Goal: Task Accomplishment & Management: Manage account settings

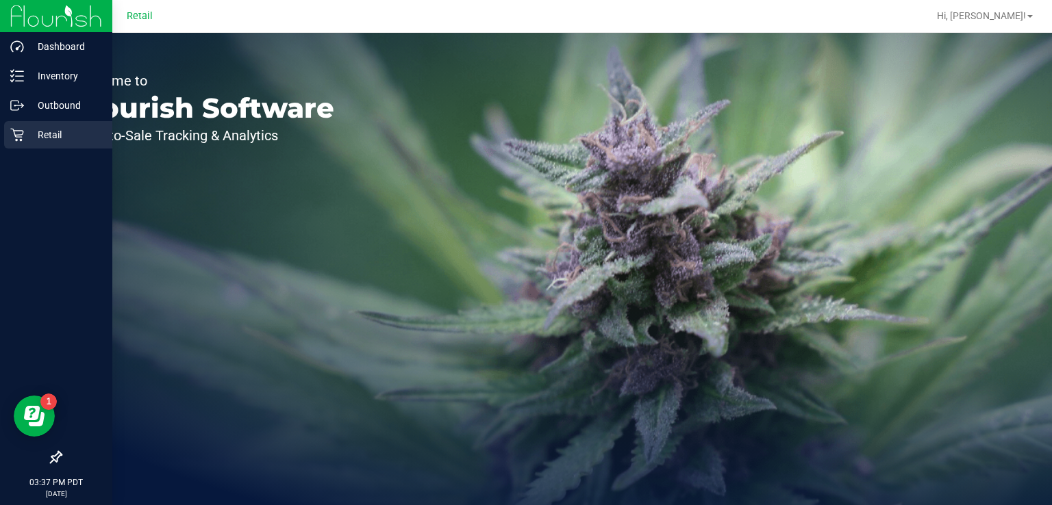
click at [11, 134] on icon at bounding box center [17, 135] width 14 height 14
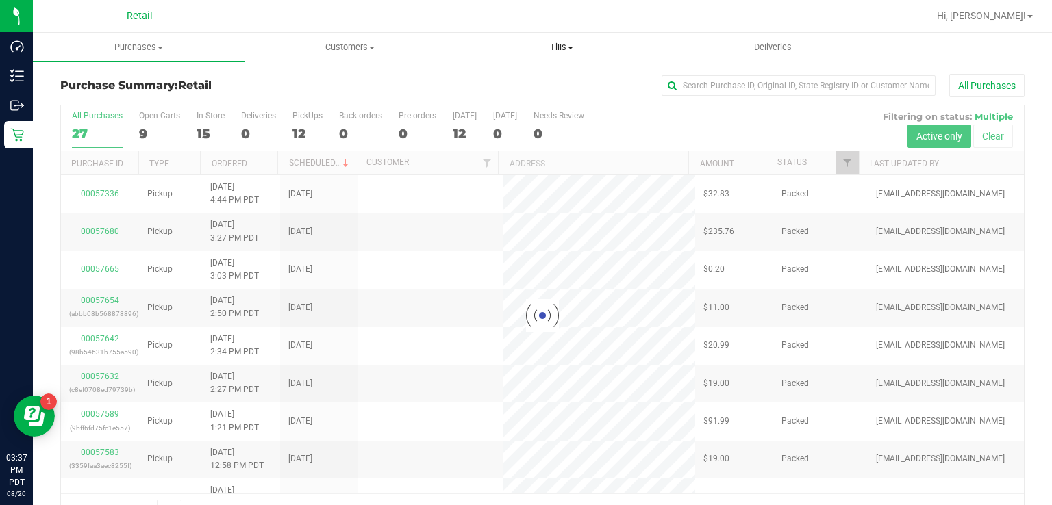
click at [551, 42] on span "Tills" at bounding box center [561, 47] width 210 height 12
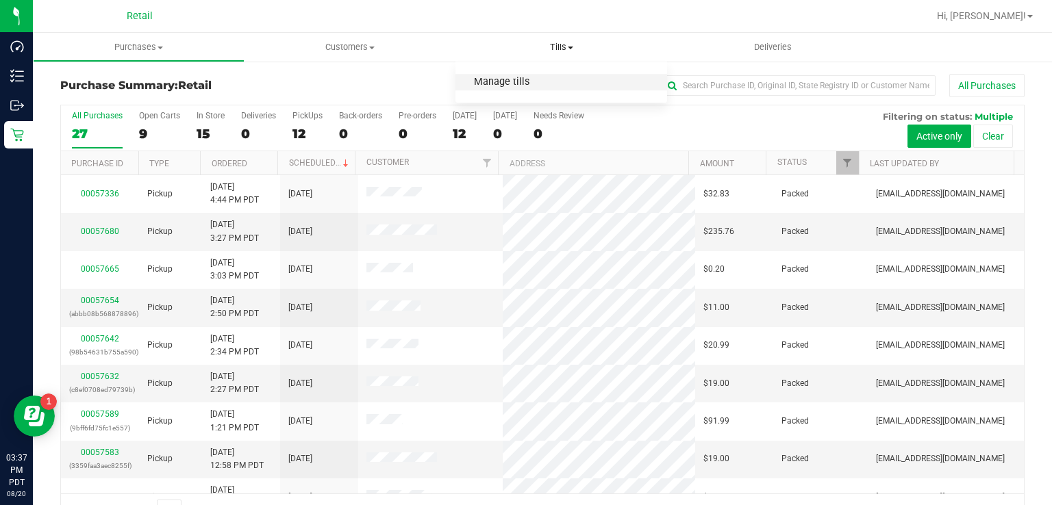
click at [535, 85] on span "Manage tills" at bounding box center [501, 83] width 92 height 12
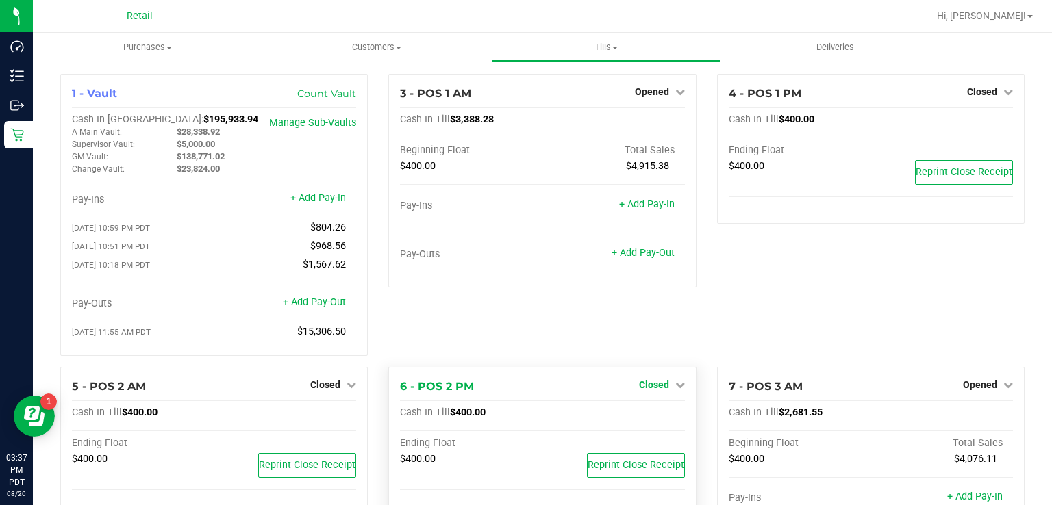
click at [648, 389] on span "Closed" at bounding box center [654, 384] width 30 height 11
click at [655, 418] on link "Open Till" at bounding box center [653, 412] width 36 height 11
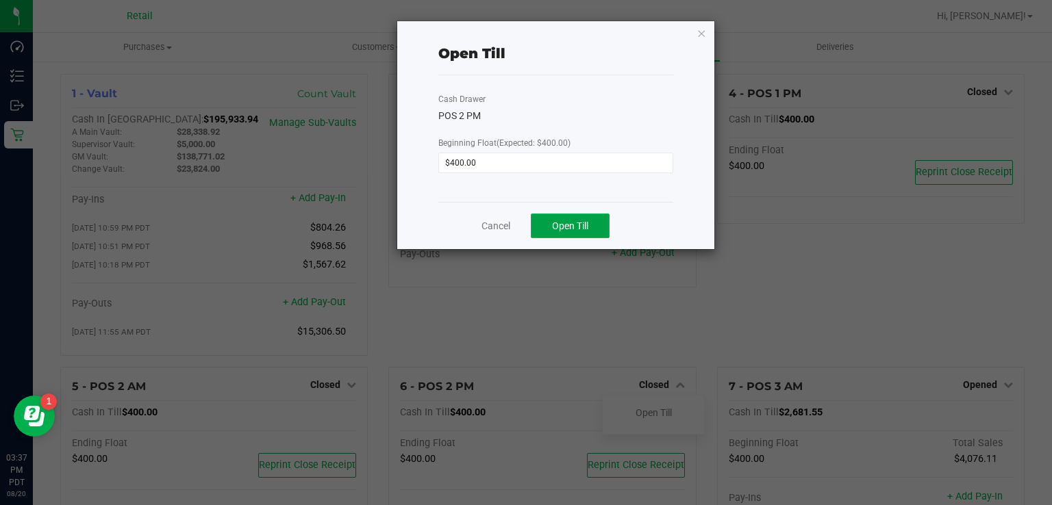
click at [576, 225] on span "Open Till" at bounding box center [570, 225] width 36 height 11
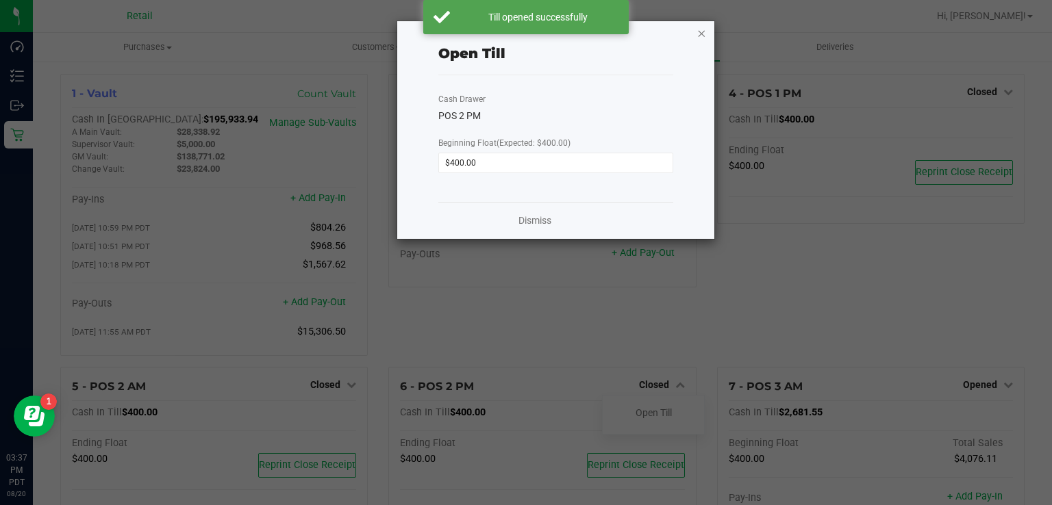
click at [705, 36] on icon "button" at bounding box center [702, 33] width 10 height 16
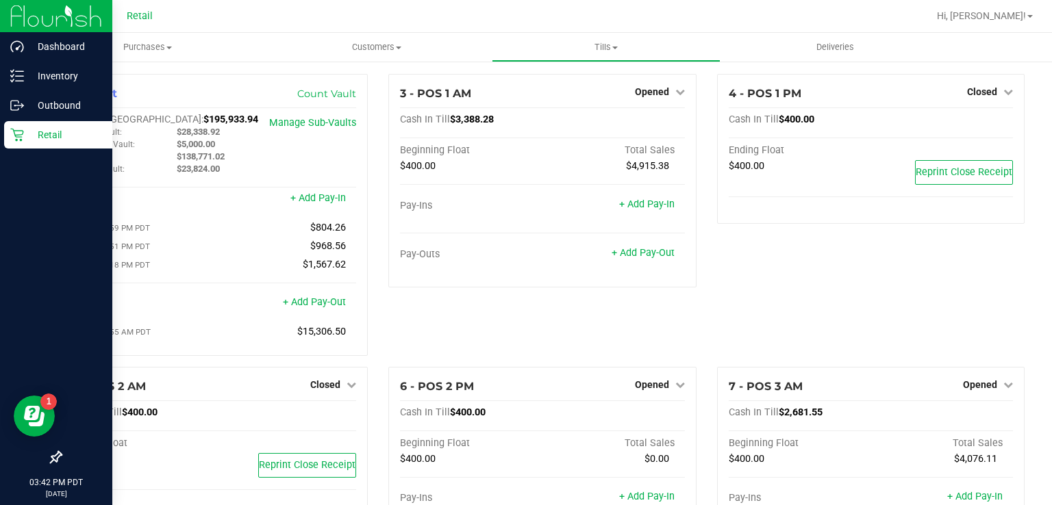
click at [11, 137] on icon at bounding box center [17, 135] width 14 height 14
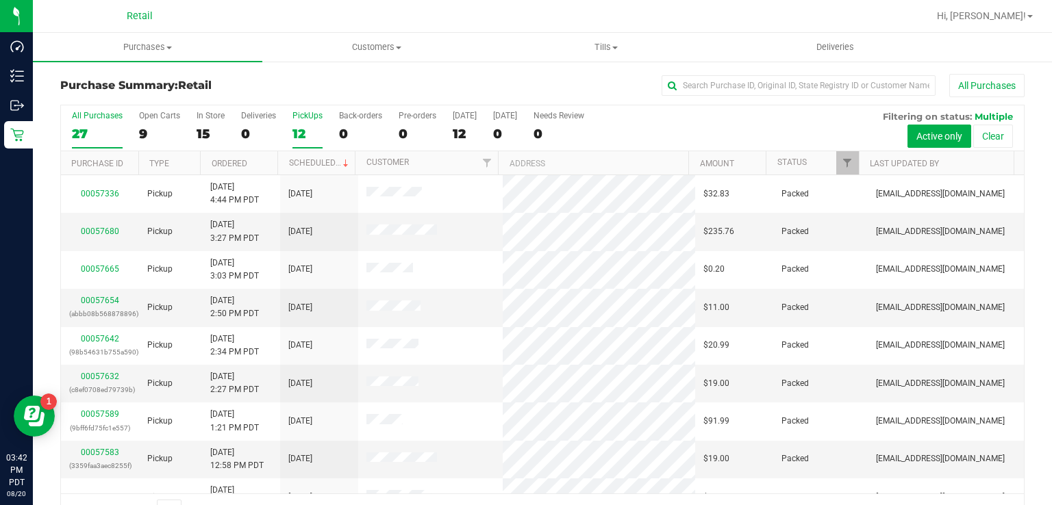
click at [301, 123] on label "PickUps 12" at bounding box center [307, 130] width 30 height 38
click at [0, 0] on input "PickUps 12" at bounding box center [0, 0] width 0 height 0
click at [305, 130] on div "12" at bounding box center [307, 134] width 30 height 16
click at [0, 0] on input "PickUps 12" at bounding box center [0, 0] width 0 height 0
click at [304, 129] on div "12" at bounding box center [307, 134] width 30 height 16
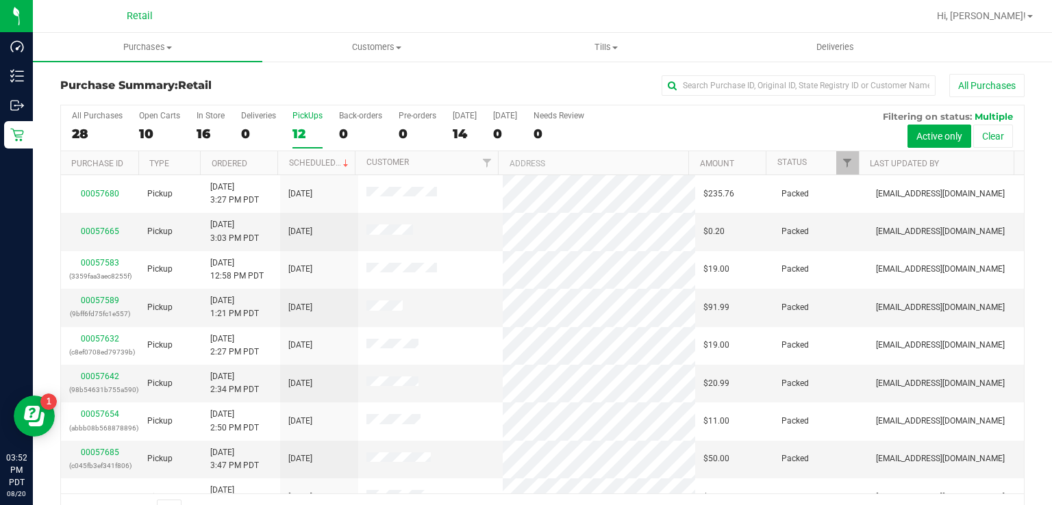
click at [0, 0] on input "PickUps 12" at bounding box center [0, 0] width 0 height 0
click at [309, 137] on div "12" at bounding box center [307, 134] width 30 height 16
click at [0, 0] on input "PickUps 12" at bounding box center [0, 0] width 0 height 0
click at [299, 128] on div "10" at bounding box center [307, 134] width 30 height 16
click at [0, 0] on input "PickUps 10" at bounding box center [0, 0] width 0 height 0
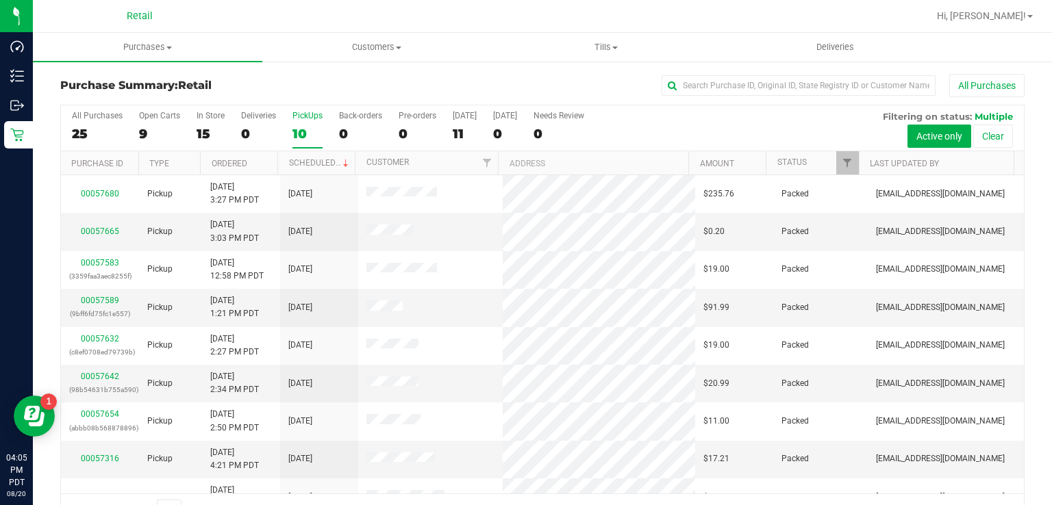
click at [312, 130] on div "10" at bounding box center [307, 134] width 30 height 16
click at [0, 0] on input "PickUps 10" at bounding box center [0, 0] width 0 height 0
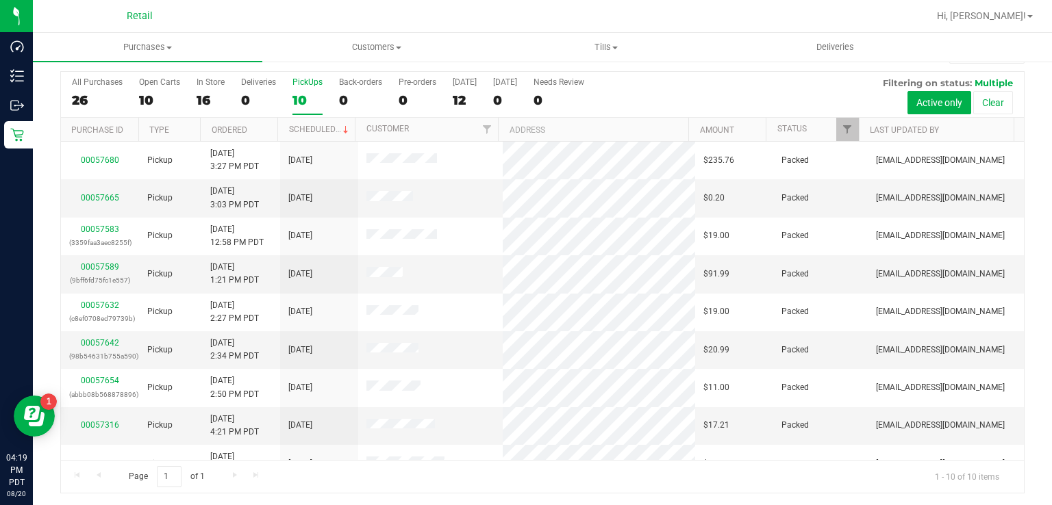
click at [300, 102] on div "10" at bounding box center [307, 100] width 30 height 16
click at [0, 0] on input "PickUps 10" at bounding box center [0, 0] width 0 height 0
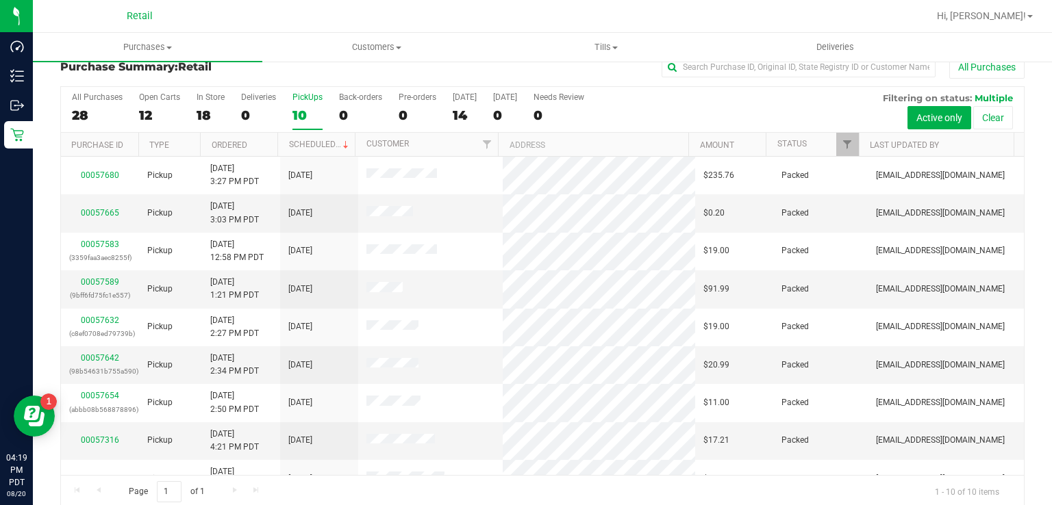
scroll to position [14, 0]
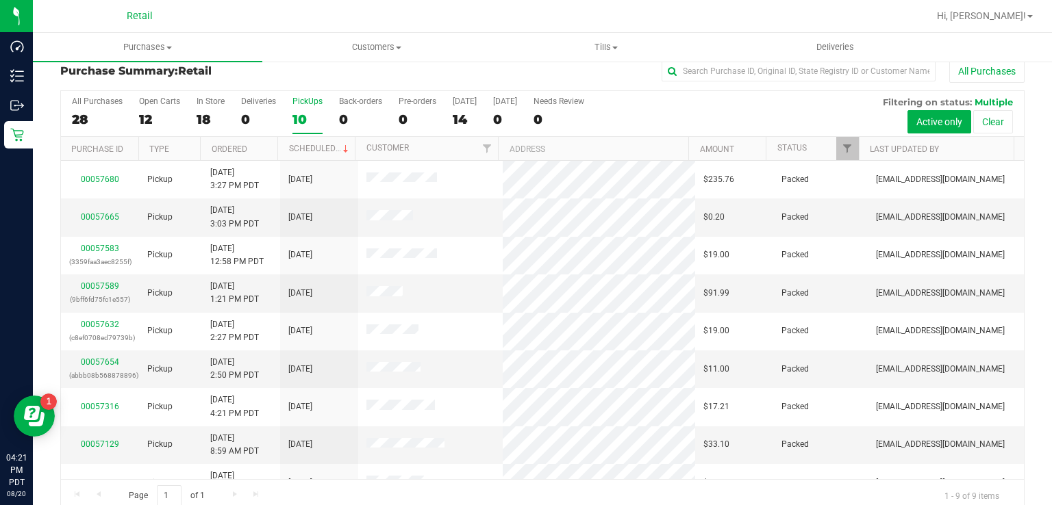
click at [302, 112] on div "10" at bounding box center [307, 120] width 30 height 16
click at [0, 0] on input "PickUps 10" at bounding box center [0, 0] width 0 height 0
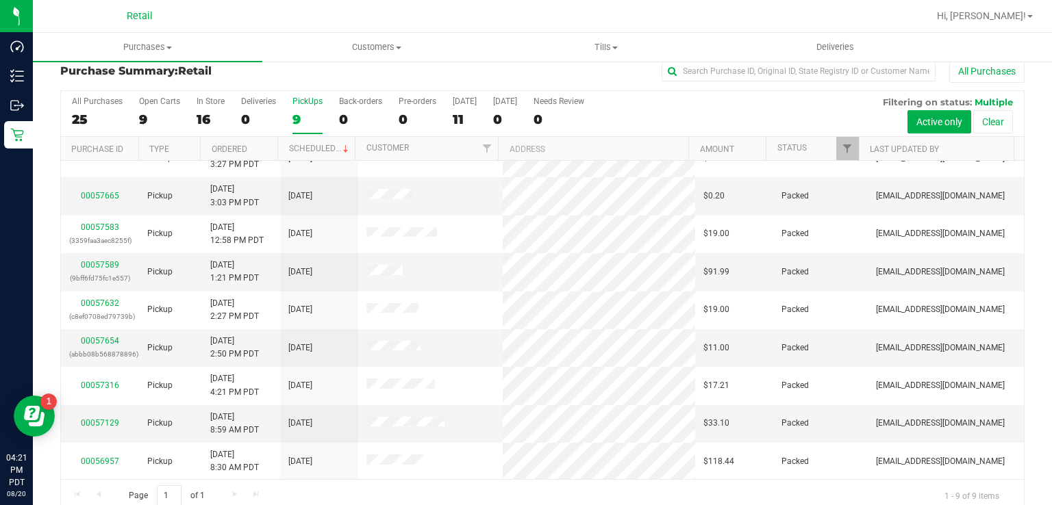
scroll to position [0, 0]
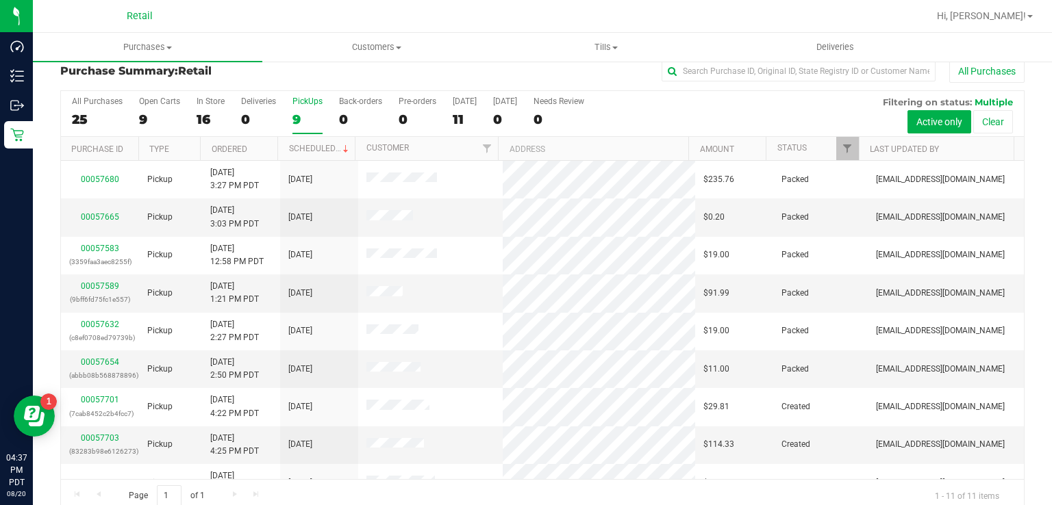
click at [307, 101] on div "PickUps" at bounding box center [307, 102] width 30 height 10
click at [0, 0] on input "PickUps 9" at bounding box center [0, 0] width 0 height 0
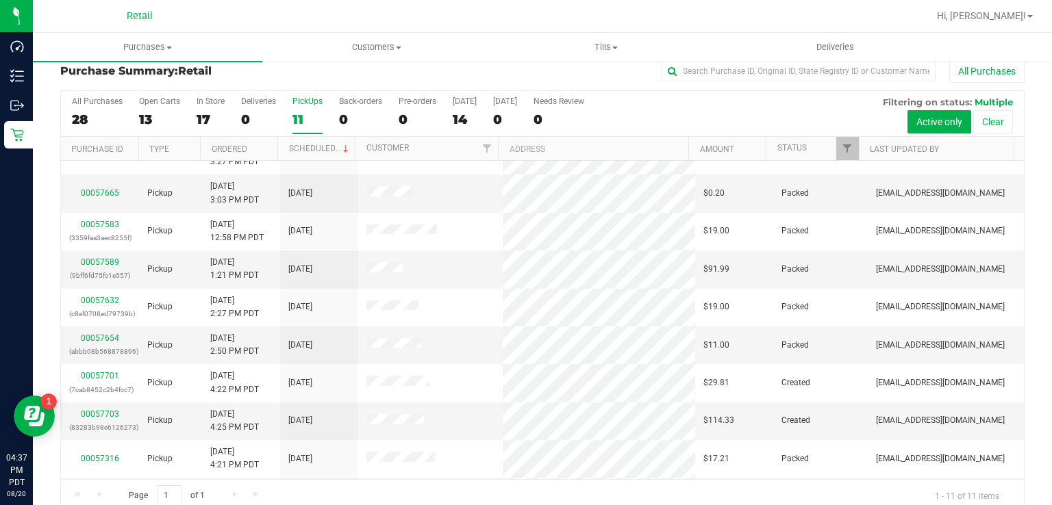
scroll to position [49, 0]
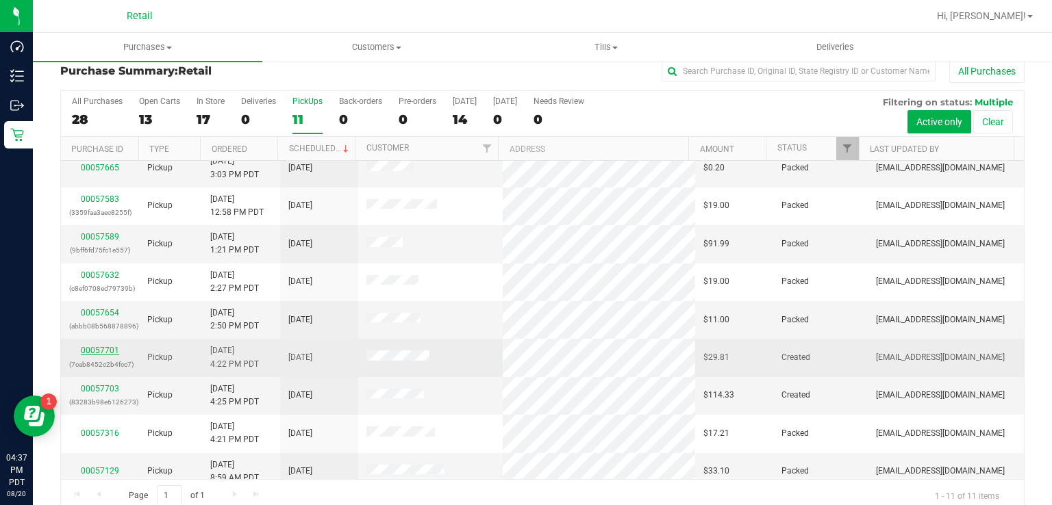
click at [93, 351] on link "00057701" at bounding box center [100, 351] width 38 height 10
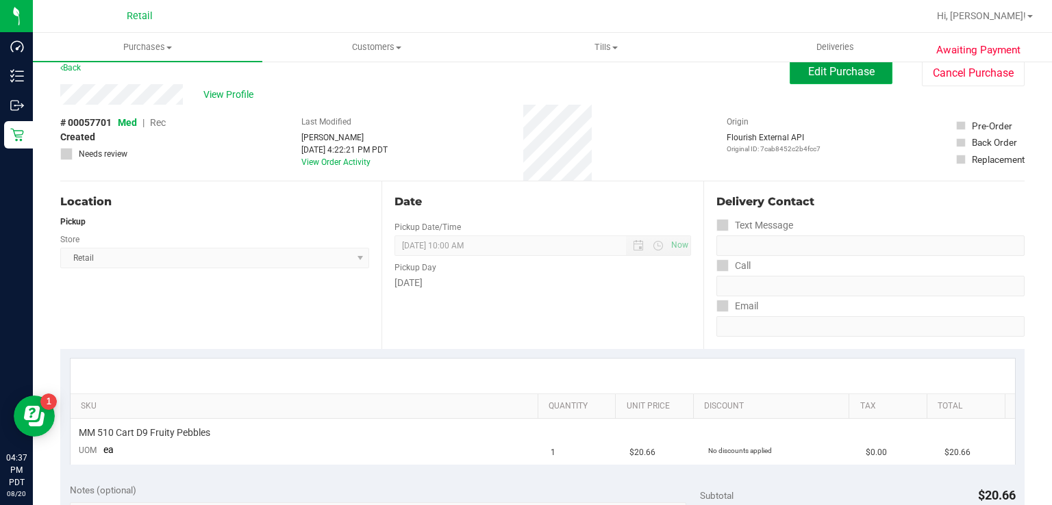
click at [827, 71] on span "Edit Purchase" at bounding box center [841, 71] width 66 height 13
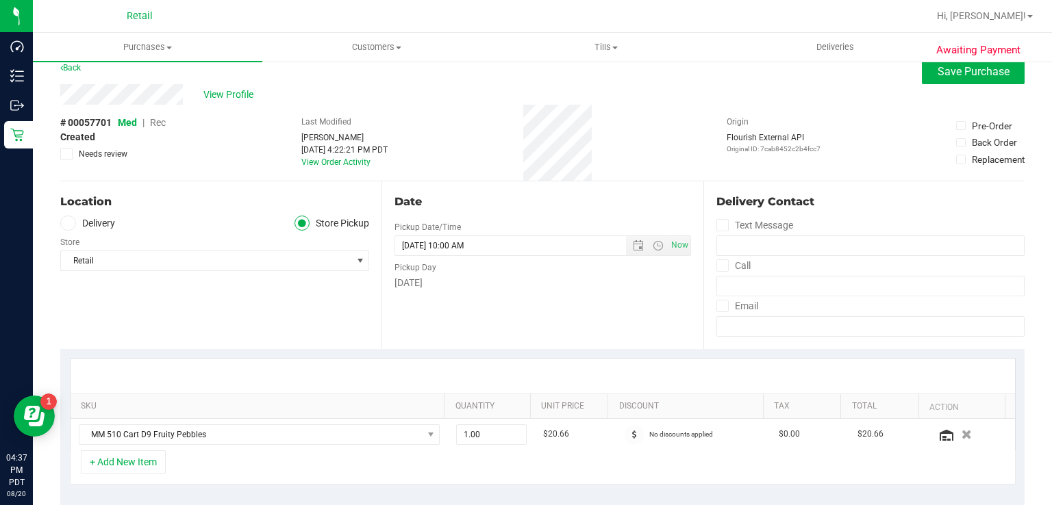
click at [156, 123] on span "Rec" at bounding box center [158, 122] width 16 height 11
click at [940, 79] on button "Save Purchase" at bounding box center [973, 72] width 103 height 25
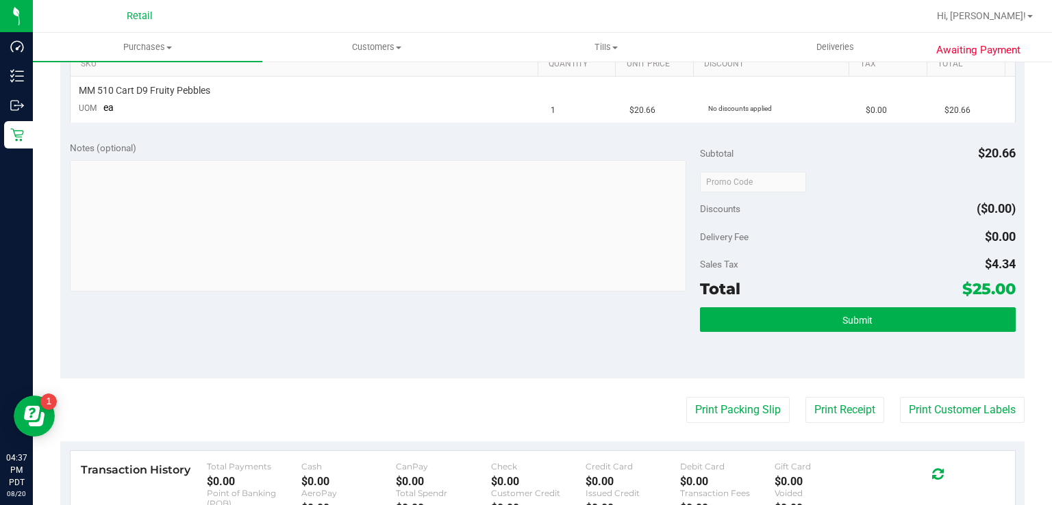
scroll to position [366, 0]
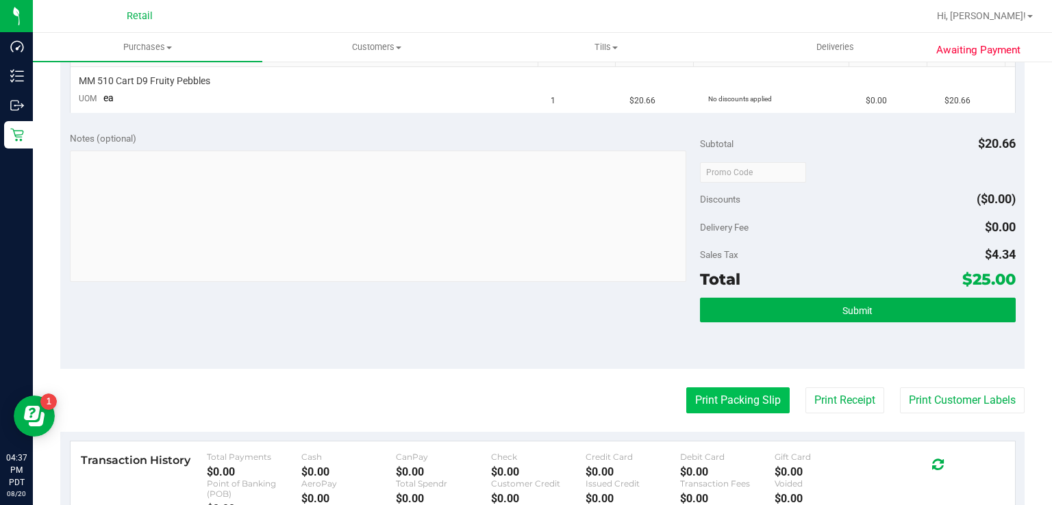
click at [726, 391] on button "Print Packing Slip" at bounding box center [737, 401] width 103 height 26
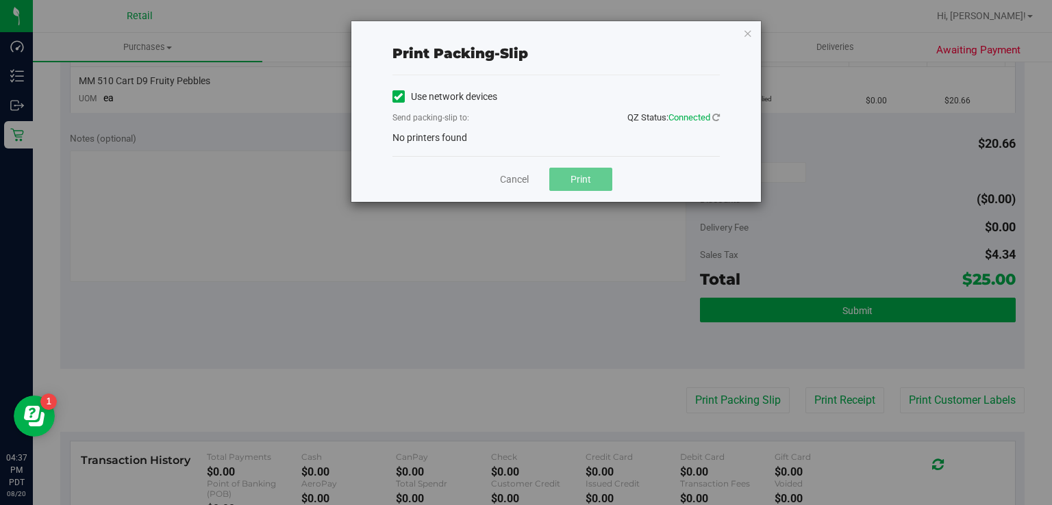
click at [413, 92] on label "Use network devices" at bounding box center [444, 97] width 105 height 14
click at [0, 0] on input "Use network devices" at bounding box center [0, 0] width 0 height 0
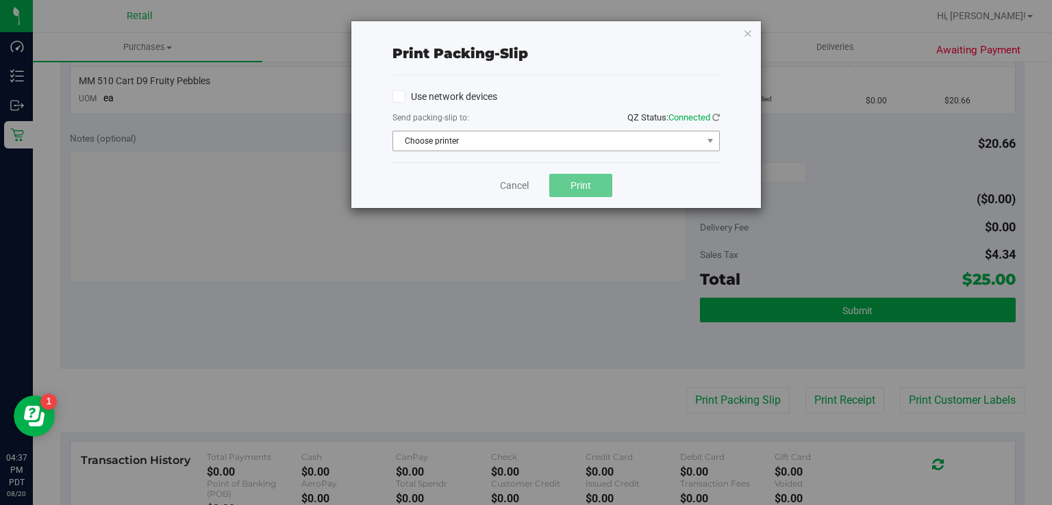
click at [434, 145] on span "Choose printer" at bounding box center [547, 140] width 309 height 19
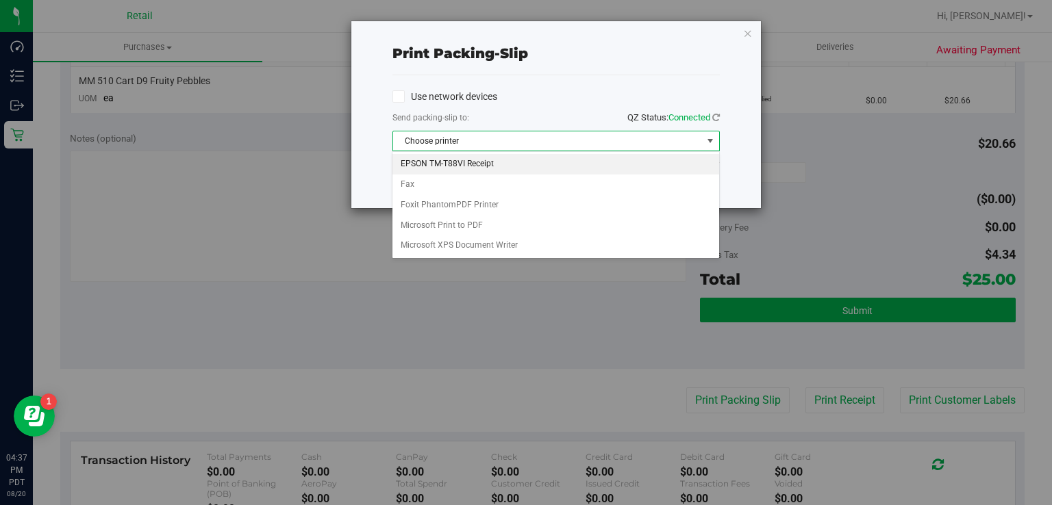
click at [449, 162] on li "EPSON TM-T88VI Receipt" at bounding box center [555, 164] width 326 height 21
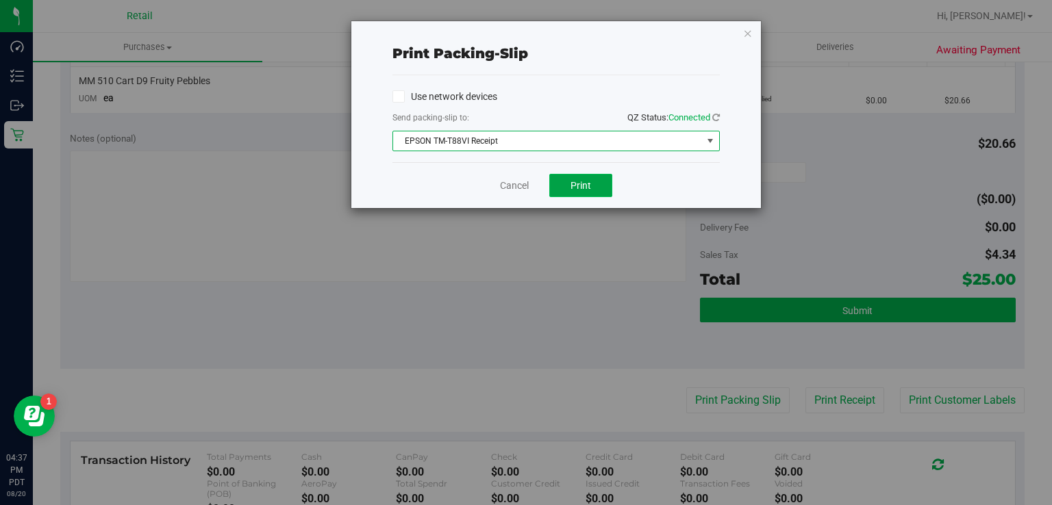
click at [587, 190] on button "Print" at bounding box center [580, 185] width 63 height 23
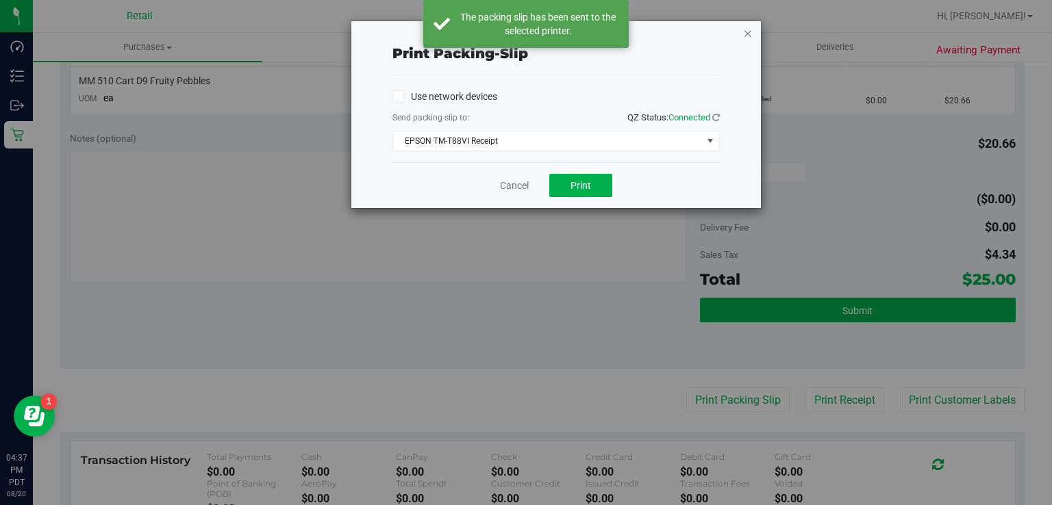
click at [749, 32] on icon "button" at bounding box center [748, 33] width 10 height 16
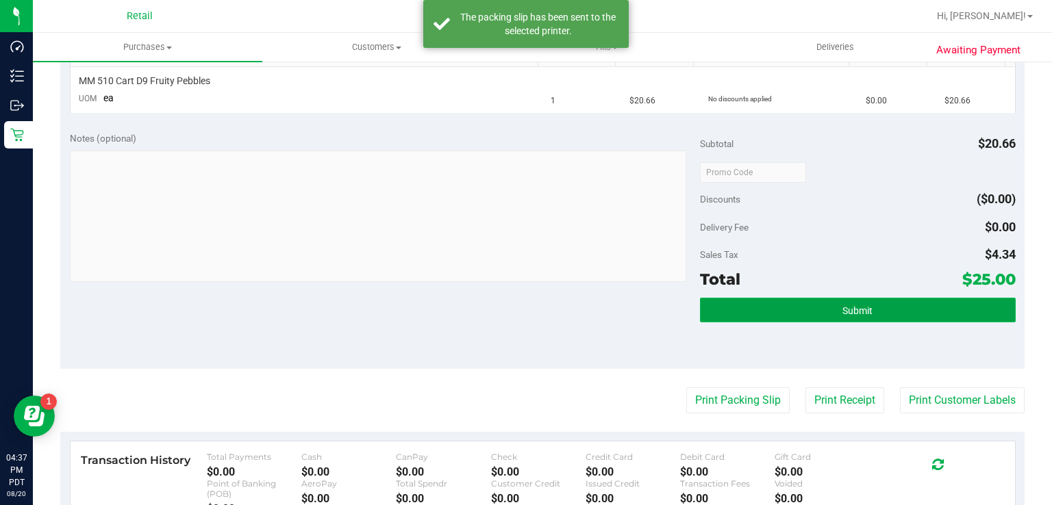
click at [828, 307] on button "Submit" at bounding box center [857, 310] width 315 height 25
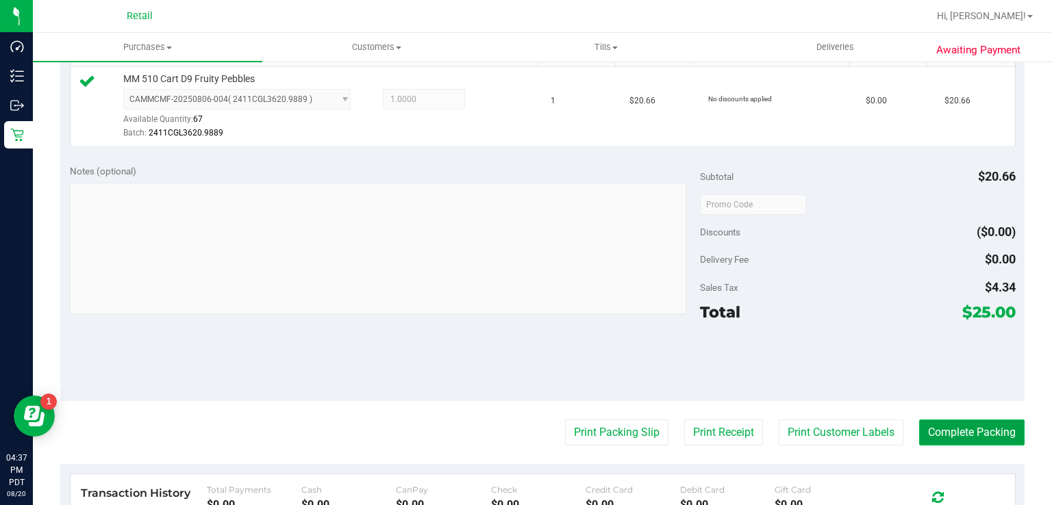
click at [999, 420] on button "Complete Packing" at bounding box center [971, 433] width 105 height 26
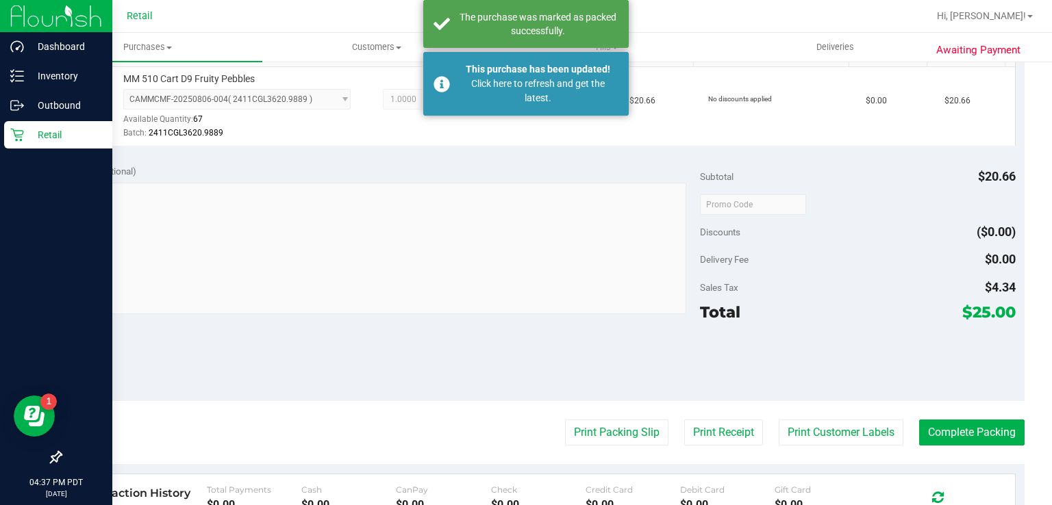
click at [16, 131] on icon at bounding box center [16, 135] width 13 height 13
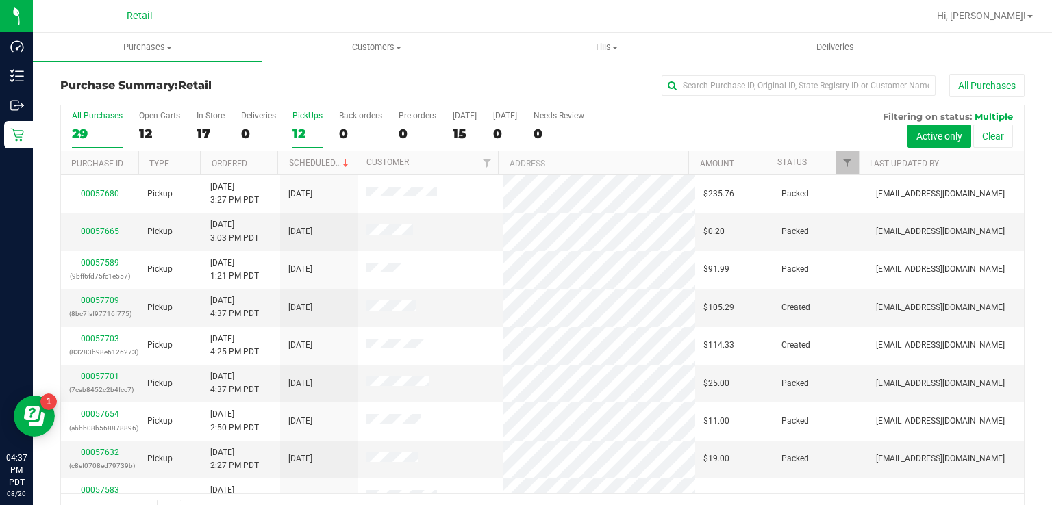
click at [299, 123] on label "PickUps 12" at bounding box center [307, 130] width 30 height 38
click at [0, 0] on input "PickUps 12" at bounding box center [0, 0] width 0 height 0
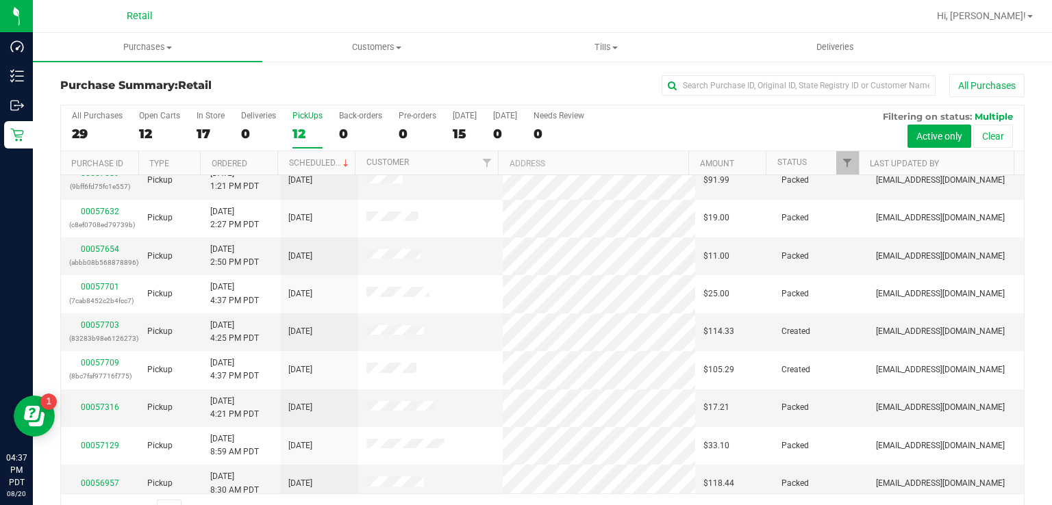
scroll to position [134, 0]
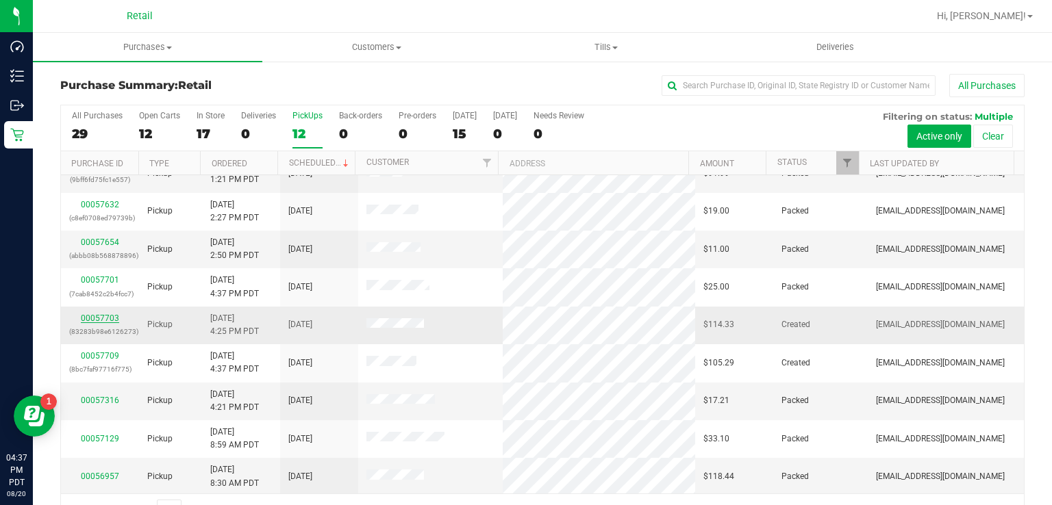
click at [99, 314] on link "00057703" at bounding box center [100, 319] width 38 height 10
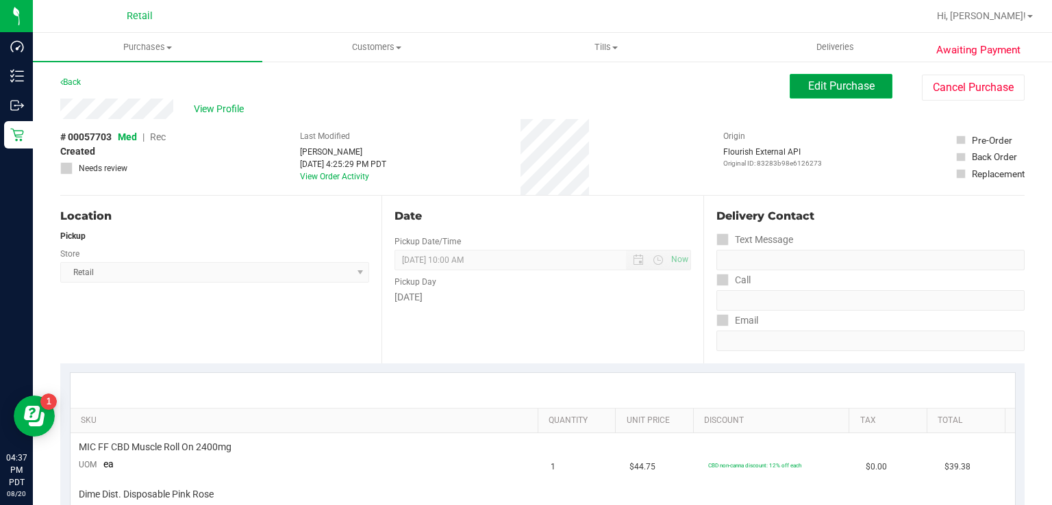
click at [837, 86] on span "Edit Purchase" at bounding box center [841, 85] width 66 height 13
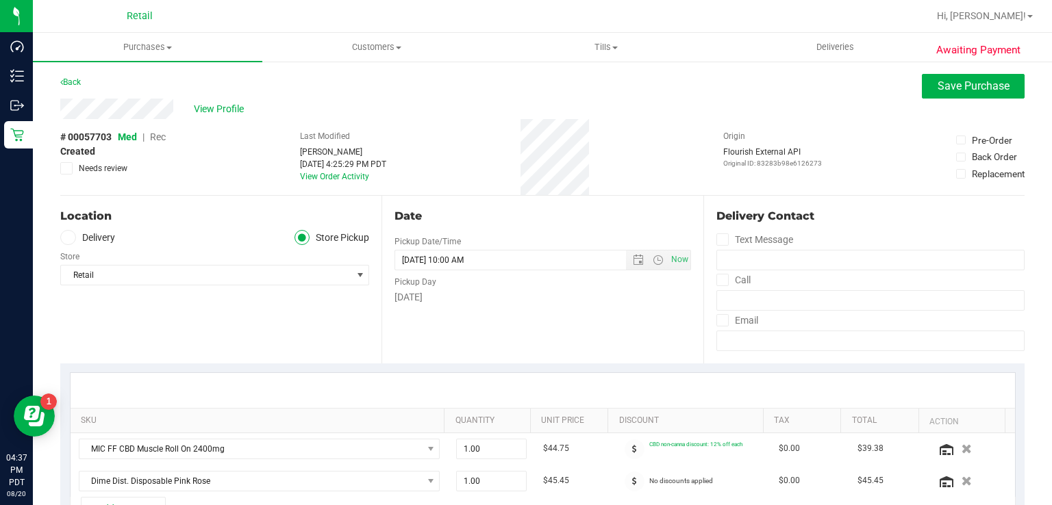
click at [161, 142] on span "Rec" at bounding box center [158, 136] width 16 height 11
click at [984, 75] on button "Save Purchase" at bounding box center [973, 86] width 103 height 25
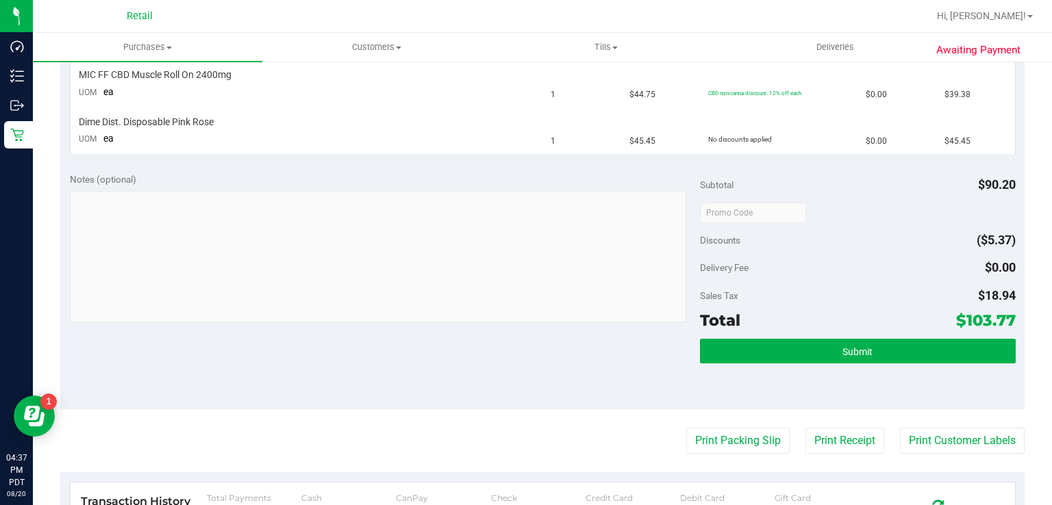
scroll to position [388, 0]
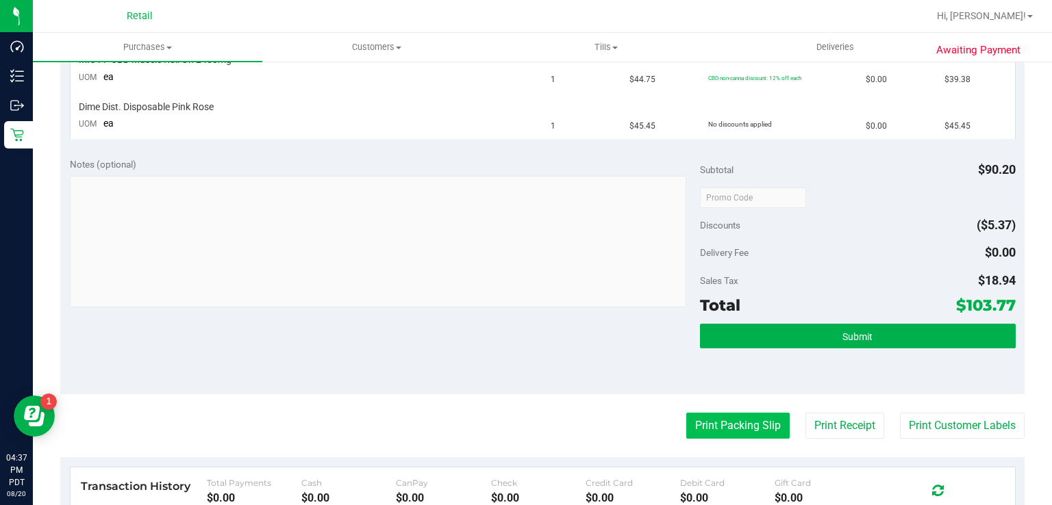
click at [698, 424] on button "Print Packing Slip" at bounding box center [737, 426] width 103 height 26
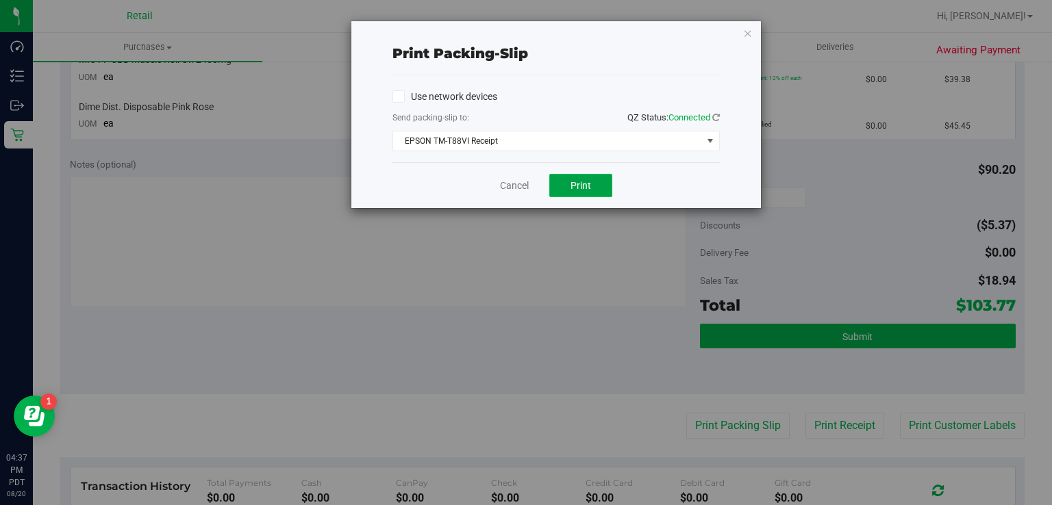
click at [585, 183] on span "Print" at bounding box center [580, 185] width 21 height 11
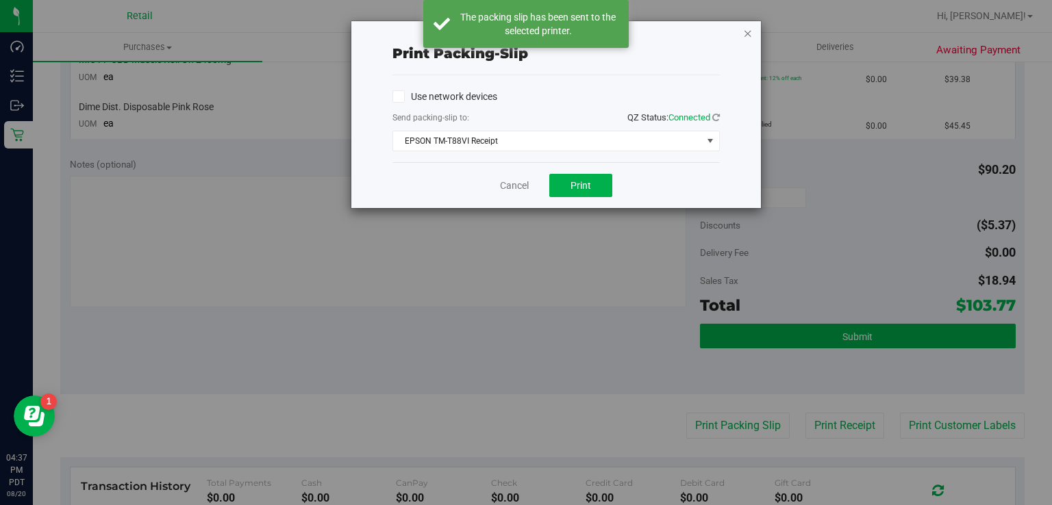
click at [748, 37] on icon "button" at bounding box center [748, 33] width 10 height 16
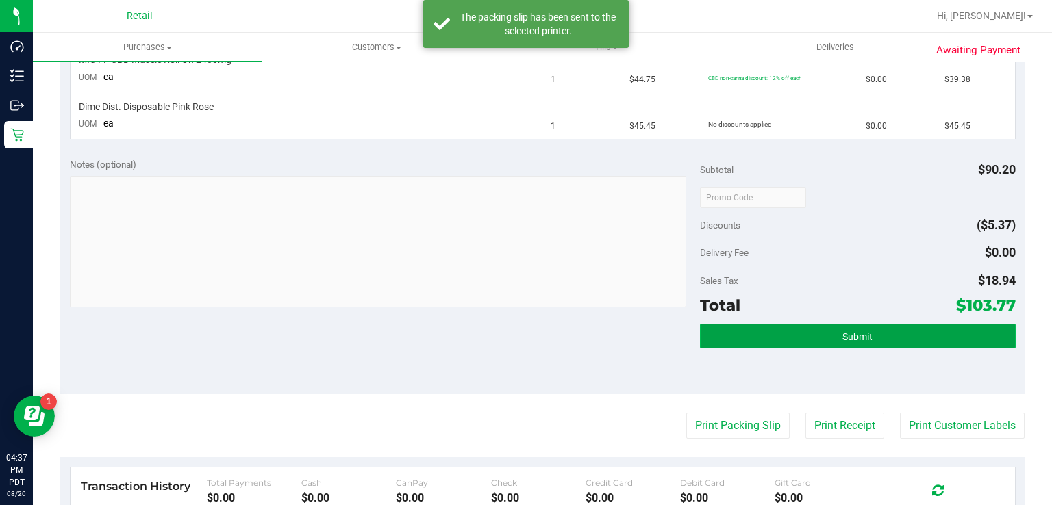
click at [809, 331] on button "Submit" at bounding box center [857, 336] width 315 height 25
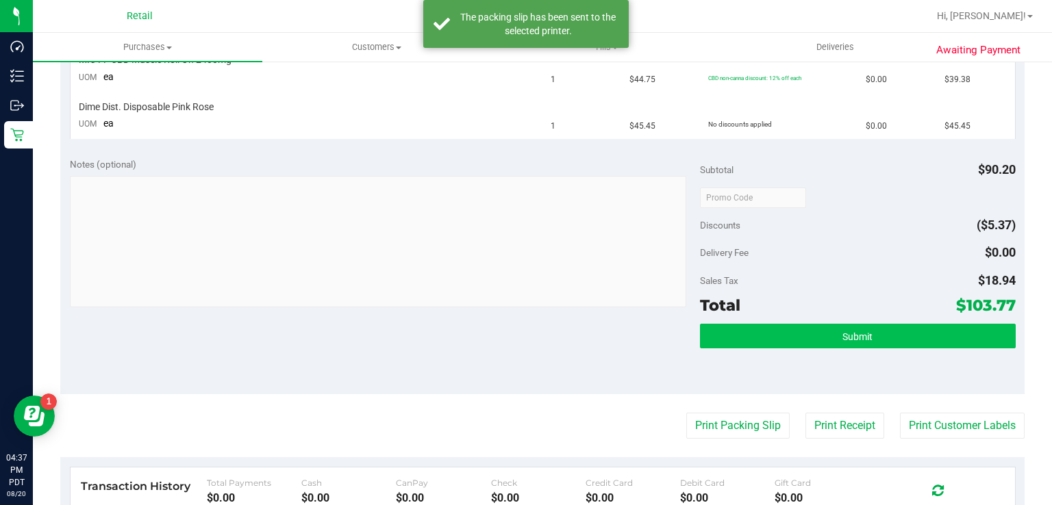
scroll to position [390, 0]
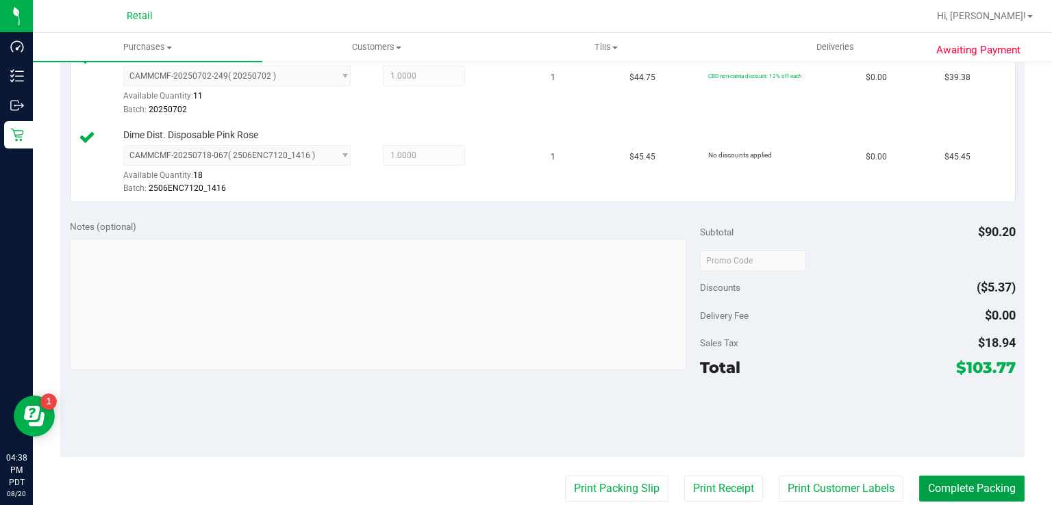
click at [966, 485] on button "Complete Packing" at bounding box center [971, 489] width 105 height 26
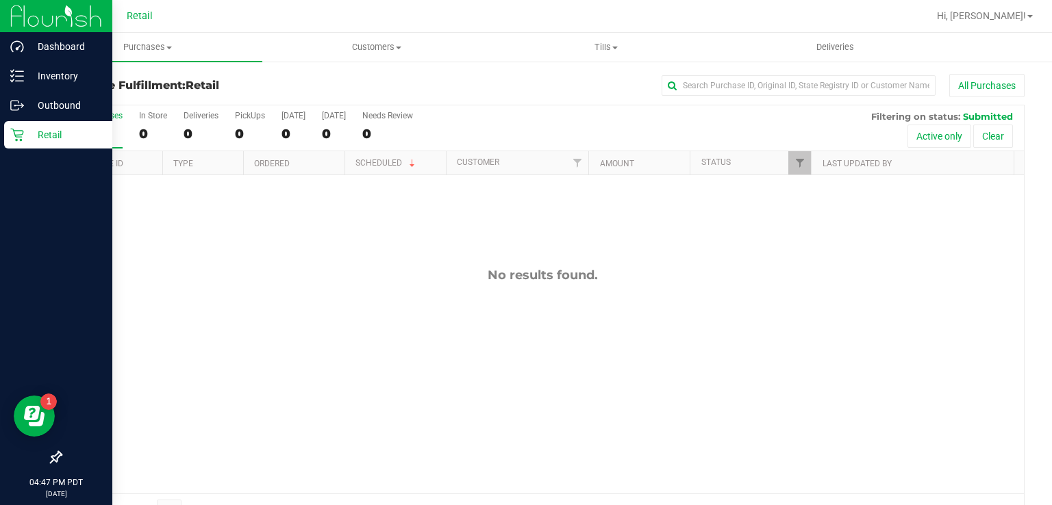
click at [0, 145] on link "Retail" at bounding box center [56, 135] width 112 height 29
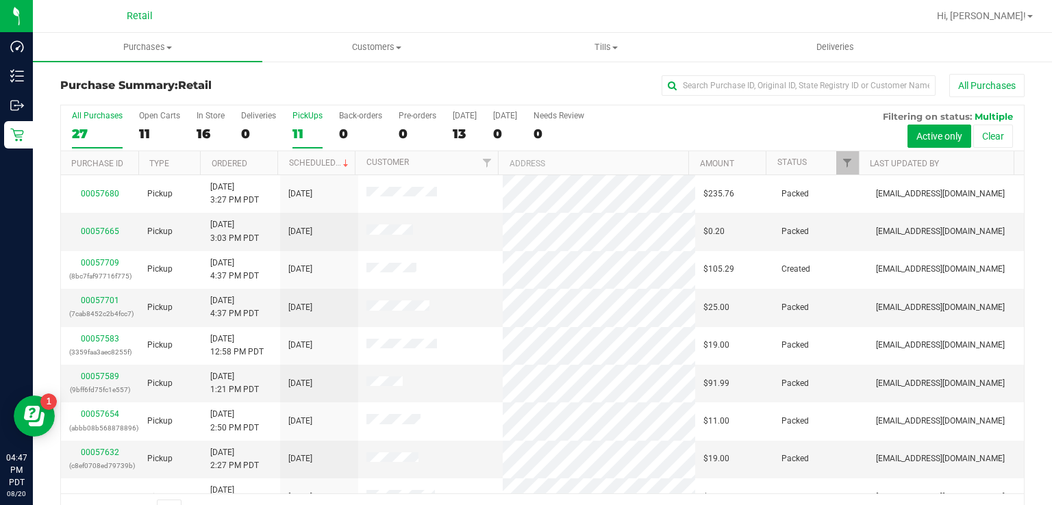
click at [305, 121] on label "PickUps 11" at bounding box center [307, 130] width 30 height 38
click at [0, 0] on input "PickUps 11" at bounding box center [0, 0] width 0 height 0
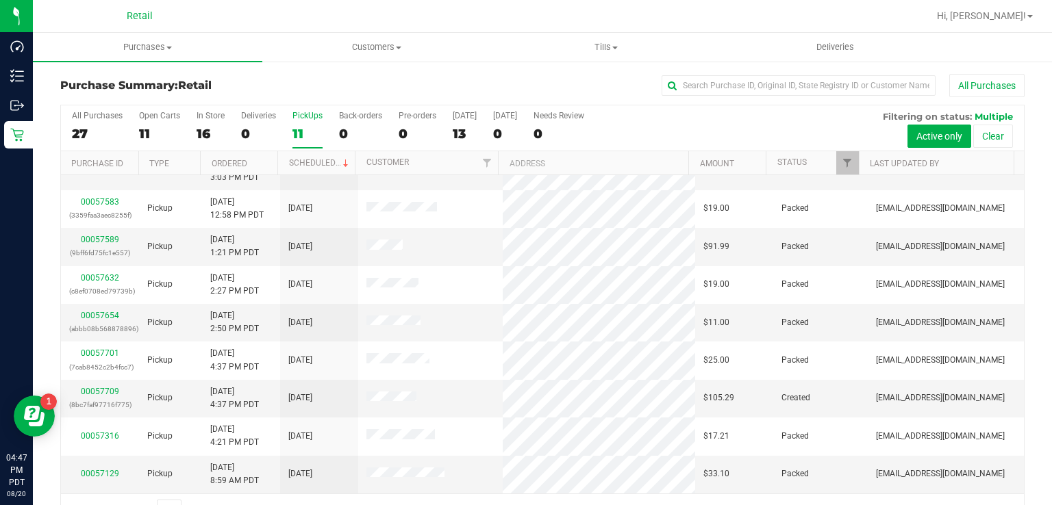
scroll to position [64, 0]
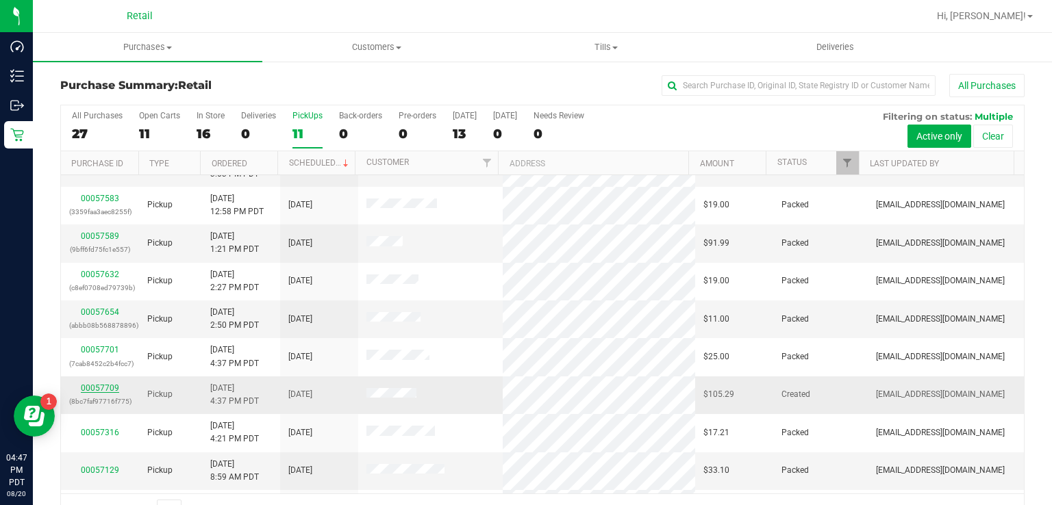
click at [97, 388] on link "00057709" at bounding box center [100, 388] width 38 height 10
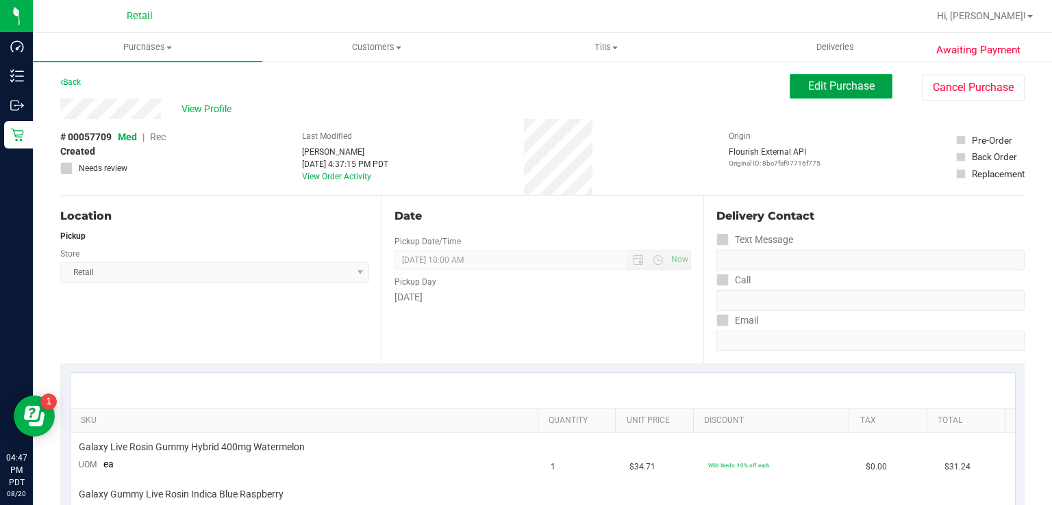
click at [830, 88] on span "Edit Purchase" at bounding box center [841, 85] width 66 height 13
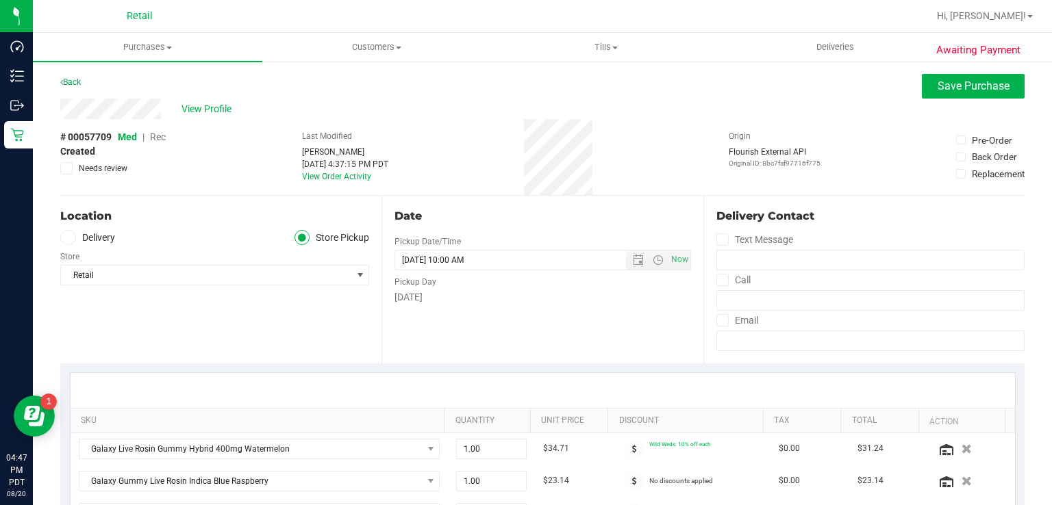
click at [158, 138] on span "Rec" at bounding box center [158, 136] width 16 height 11
click at [950, 90] on span "Save Purchase" at bounding box center [973, 85] width 72 height 13
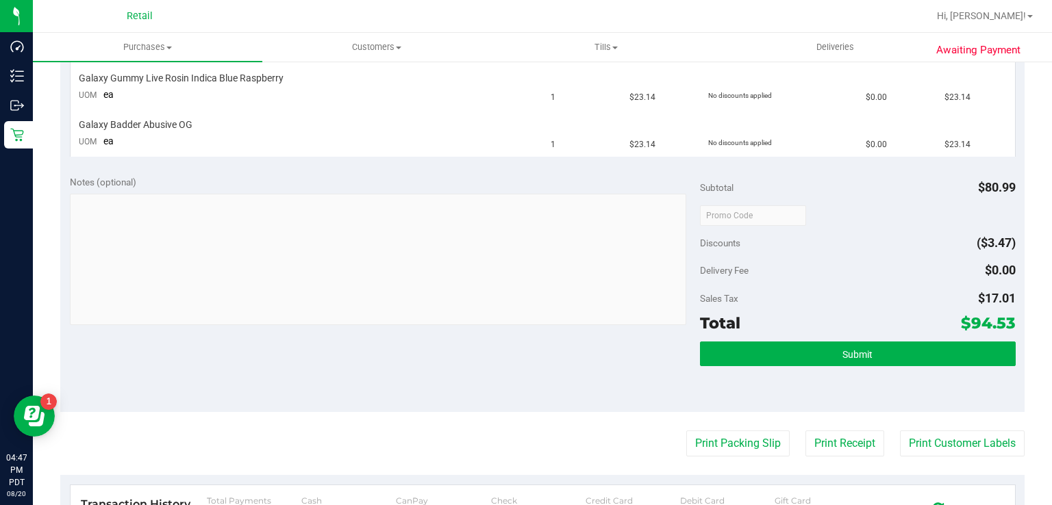
scroll to position [422, 0]
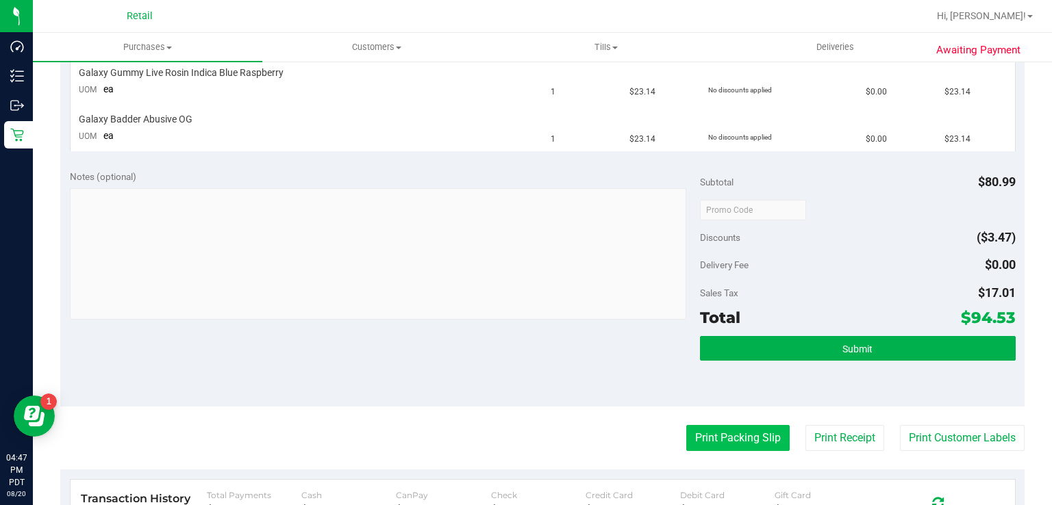
click at [744, 427] on button "Print Packing Slip" at bounding box center [737, 438] width 103 height 26
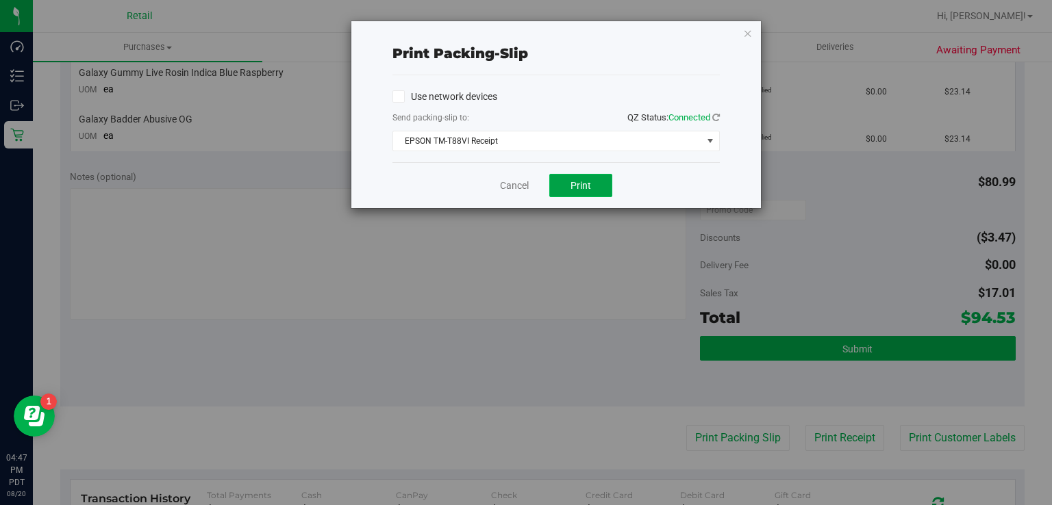
click at [589, 188] on span "Print" at bounding box center [580, 185] width 21 height 11
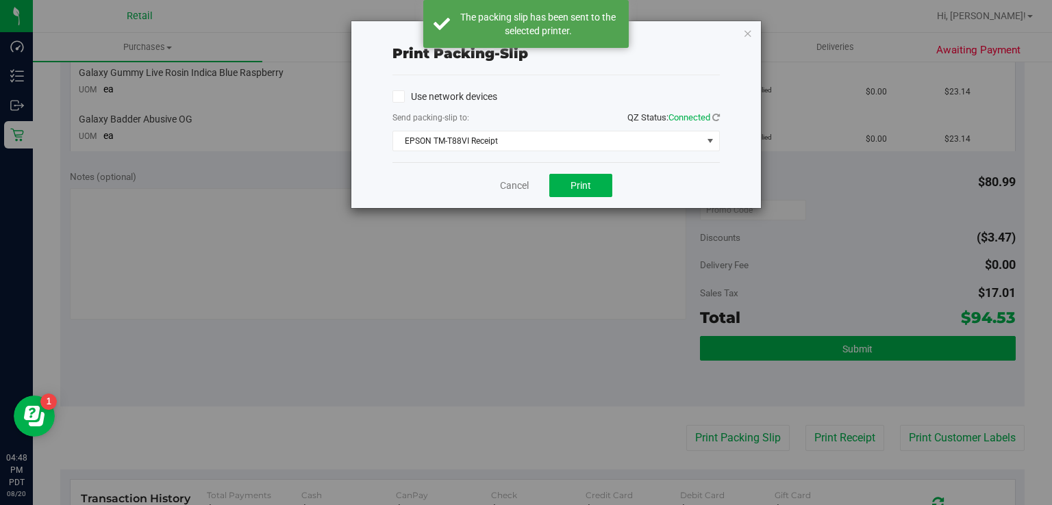
click at [889, 329] on div "Print packing-slip Use network devices Send packing-slip to: QZ Status: Connect…" at bounding box center [531, 252] width 1062 height 505
click at [949, 337] on div "Print packing-slip Use network devices Send packing-slip to: QZ Status: Connect…" at bounding box center [531, 252] width 1062 height 505
click at [751, 32] on icon "button" at bounding box center [748, 33] width 10 height 16
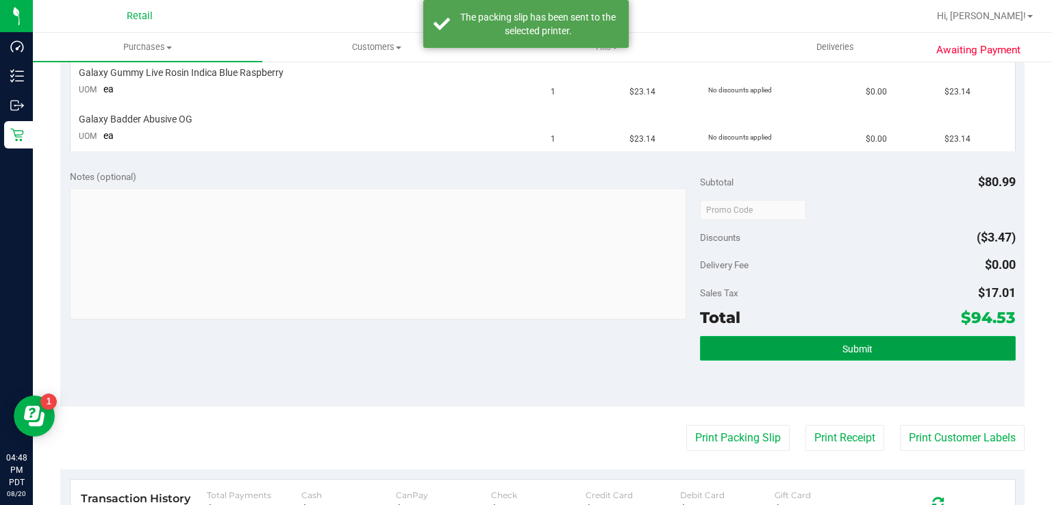
click at [876, 337] on button "Submit" at bounding box center [857, 348] width 315 height 25
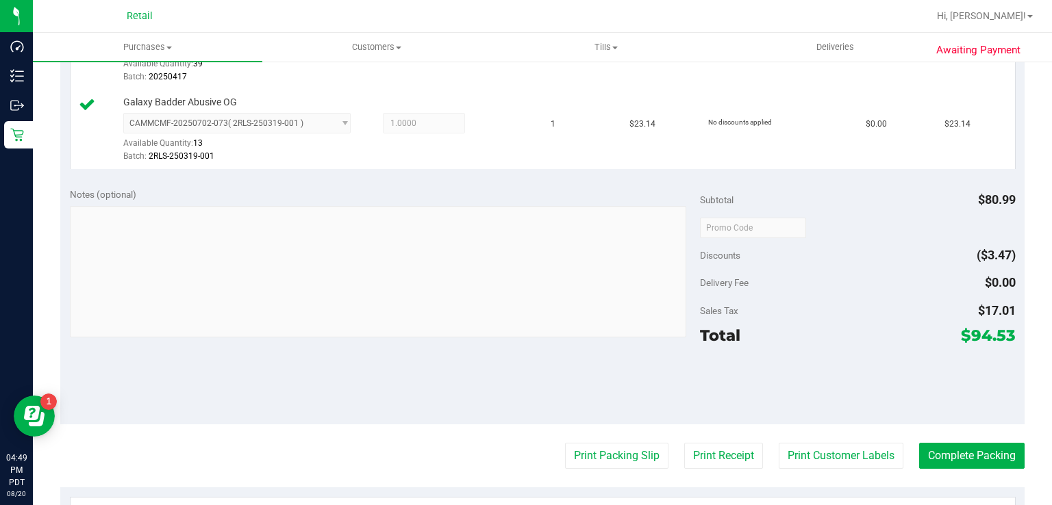
scroll to position [662, 0]
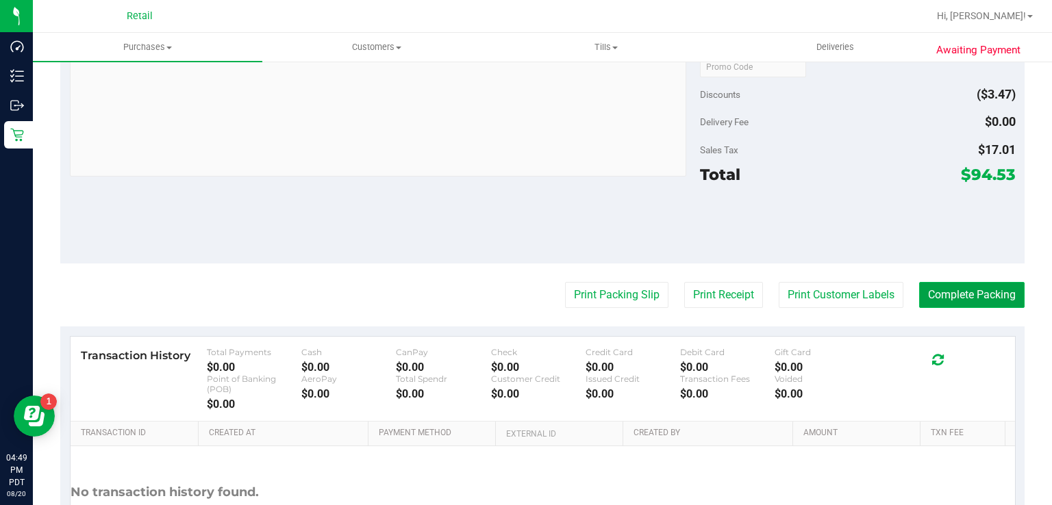
click at [978, 291] on button "Complete Packing" at bounding box center [971, 295] width 105 height 26
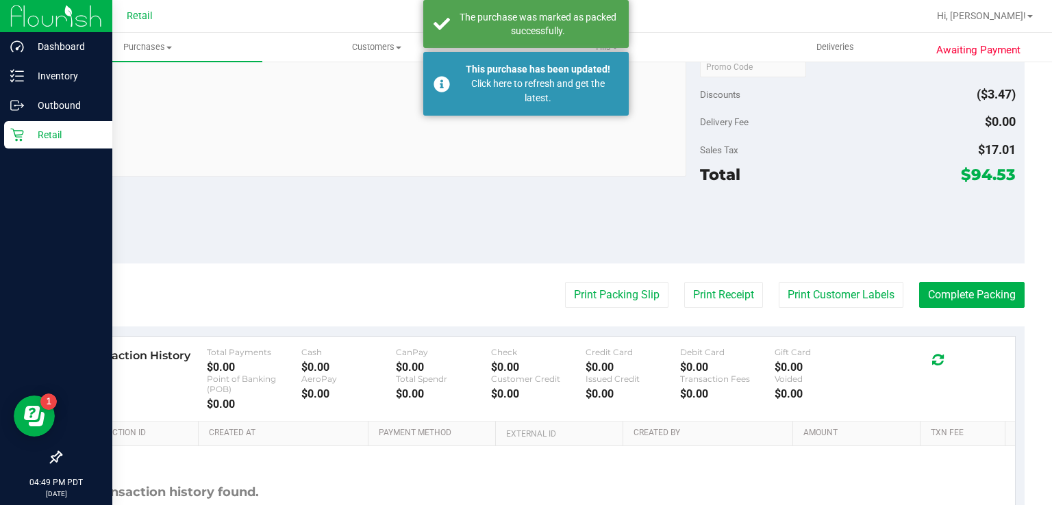
click at [19, 143] on div "Retail" at bounding box center [58, 134] width 108 height 27
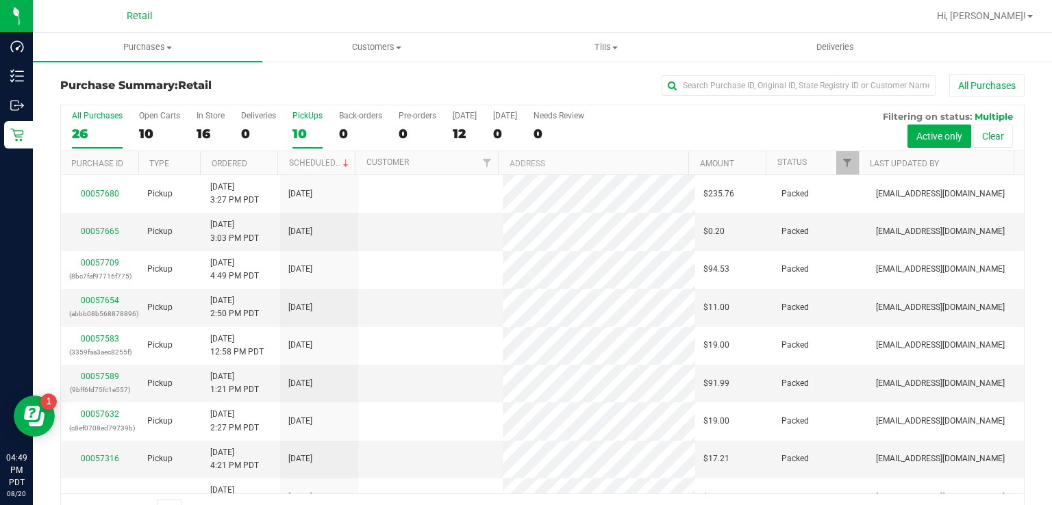
click at [305, 127] on div "10" at bounding box center [307, 134] width 30 height 16
click at [0, 0] on input "PickUps 10" at bounding box center [0, 0] width 0 height 0
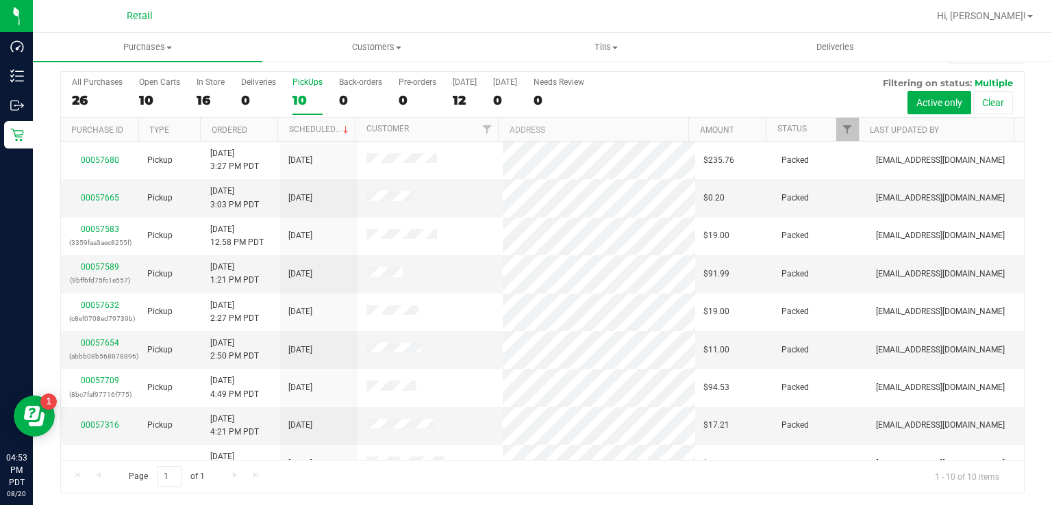
click at [309, 97] on div "10" at bounding box center [307, 100] width 30 height 16
click at [0, 0] on input "PickUps 10" at bounding box center [0, 0] width 0 height 0
